Goal: Find specific page/section: Find specific page/section

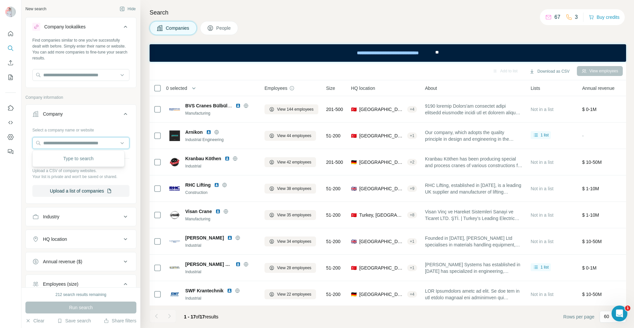
scroll to position [243, 0]
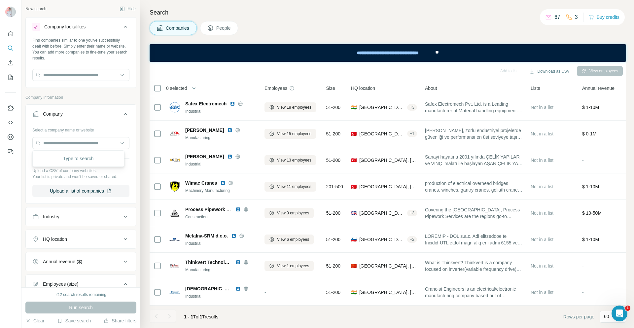
click at [98, 150] on div at bounding box center [80, 143] width 97 height 13
click at [98, 144] on input "text" at bounding box center [80, 143] width 97 height 12
click at [170, 315] on div at bounding box center [169, 315] width 13 height 13
click at [169, 312] on div at bounding box center [169, 315] width 13 height 13
click at [217, 23] on button "People" at bounding box center [219, 28] width 38 height 14
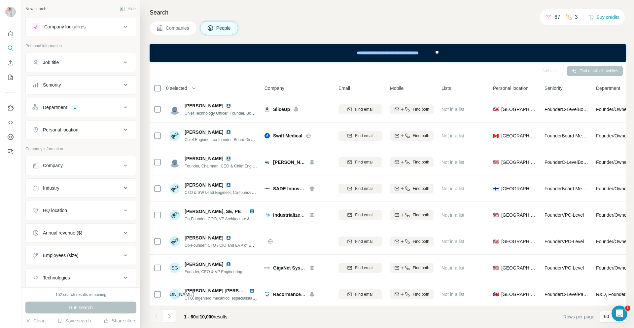
drag, startPoint x: 265, startPoint y: 11, endPoint x: 267, endPoint y: 7, distance: 4.0
click at [266, 9] on h4 "Search" at bounding box center [388, 12] width 477 height 9
